Goal: Obtain resource: Download file/media

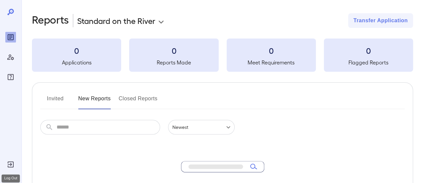
click at [9, 166] on icon "Log Out" at bounding box center [11, 165] width 8 height 8
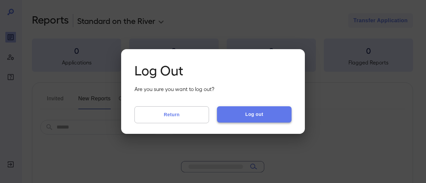
click at [256, 116] on button "Log out" at bounding box center [254, 115] width 75 height 16
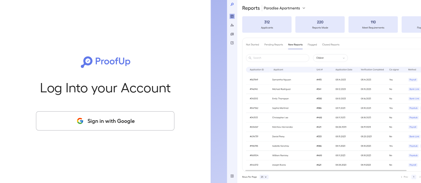
click at [132, 118] on button "Sign in with Google" at bounding box center [105, 120] width 138 height 19
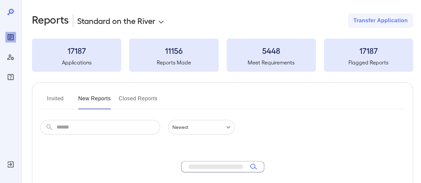
click at [99, 128] on input "text" at bounding box center [109, 127] width 104 height 15
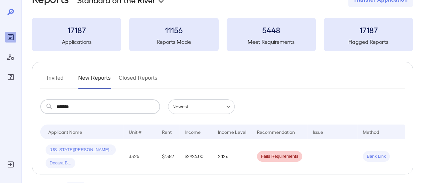
scroll to position [38, 0]
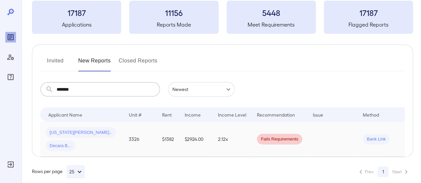
type input "*******"
click at [194, 130] on td "$2924.00" at bounding box center [195, 139] width 33 height 35
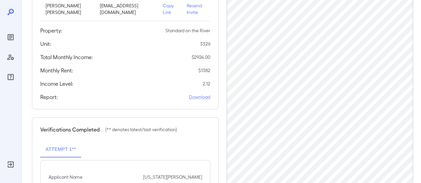
scroll to position [166, 0]
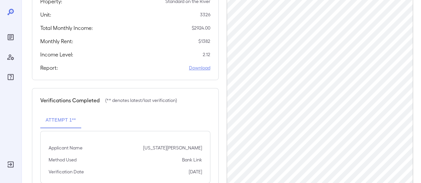
click at [197, 68] on link "Download" at bounding box center [199, 68] width 21 height 7
